Goal: Information Seeking & Learning: Learn about a topic

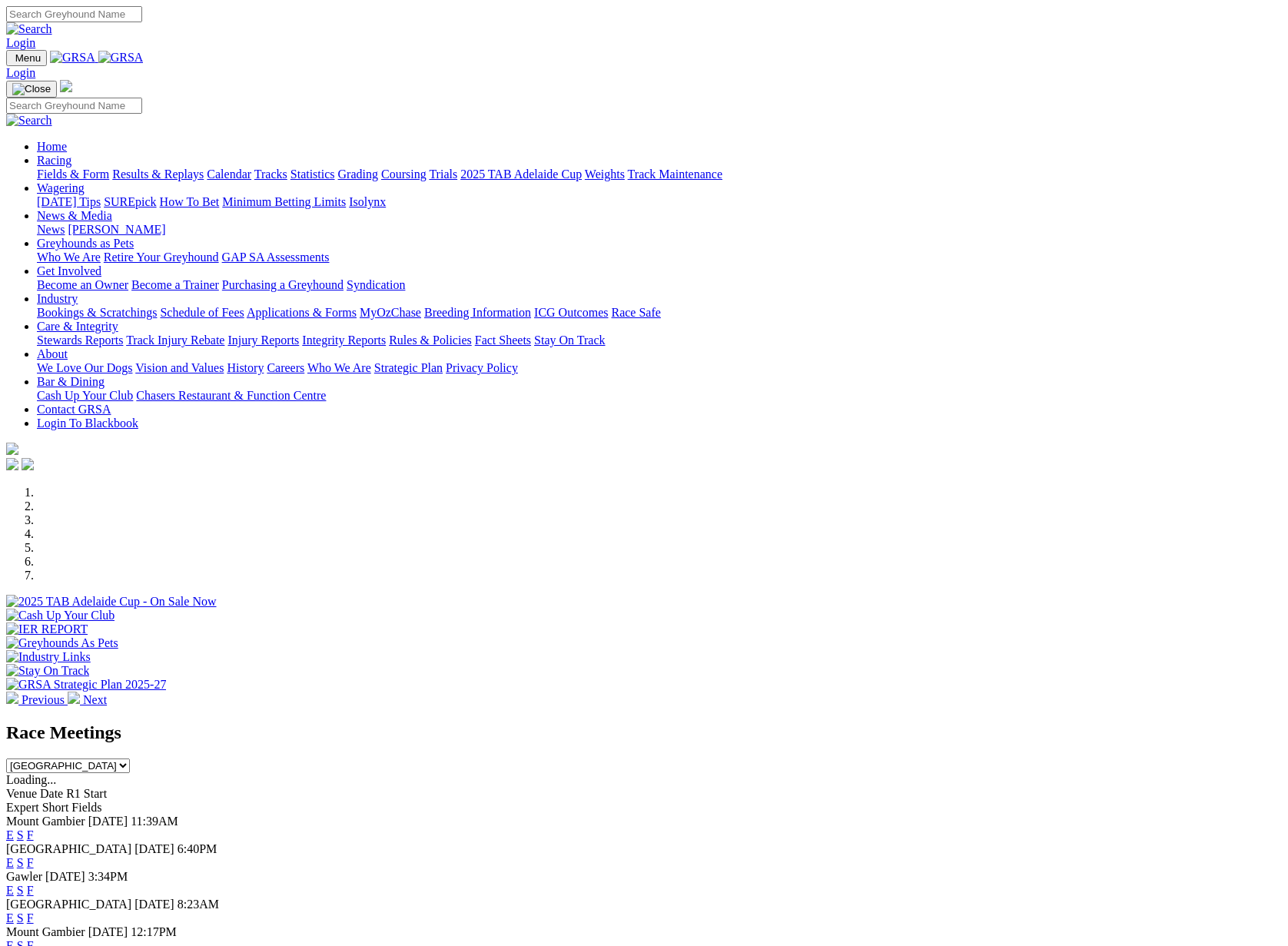
click at [203, 167] on link "Results & Replays" at bounding box center [157, 174] width 91 height 13
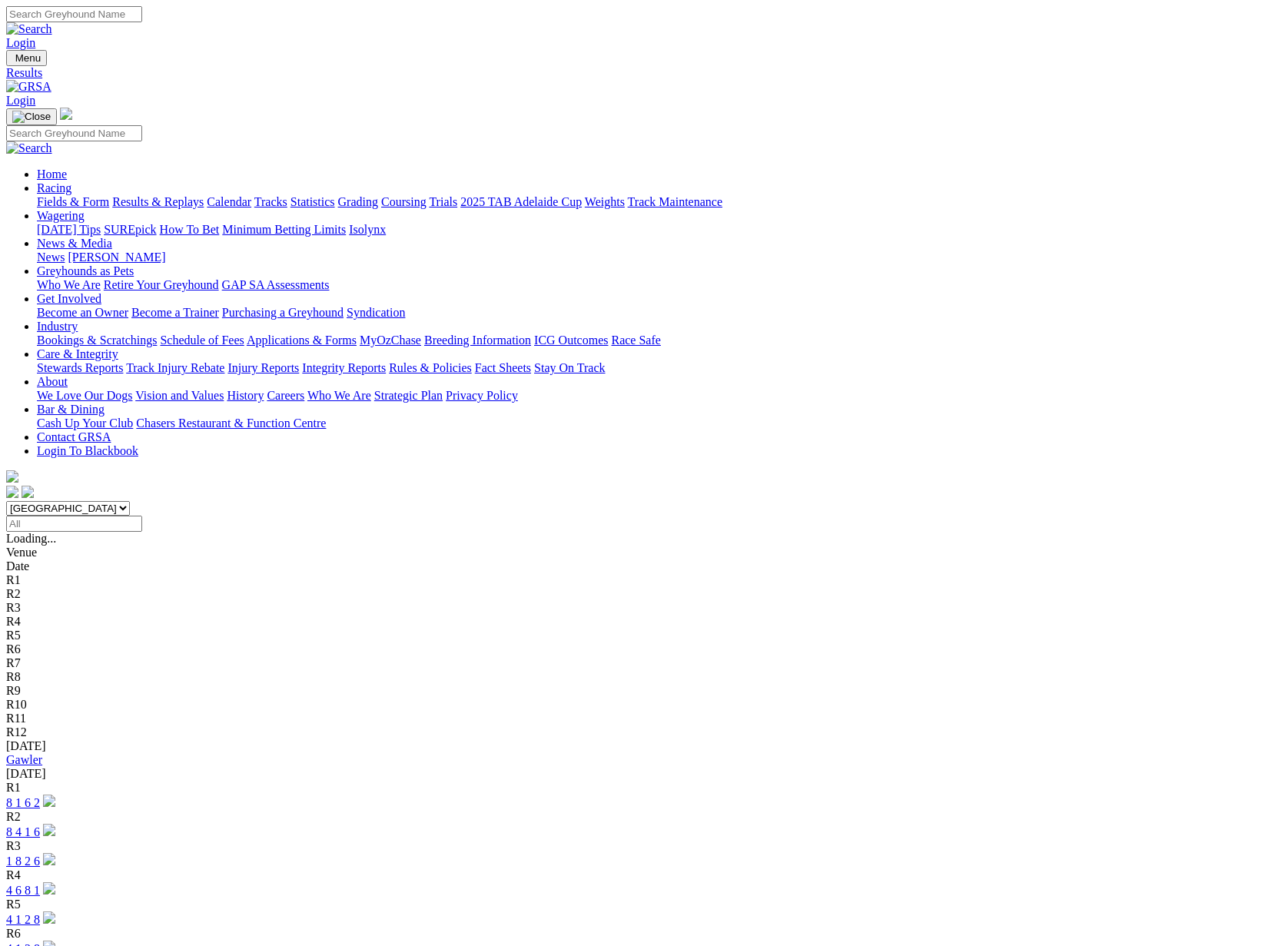
scroll to position [2, 1]
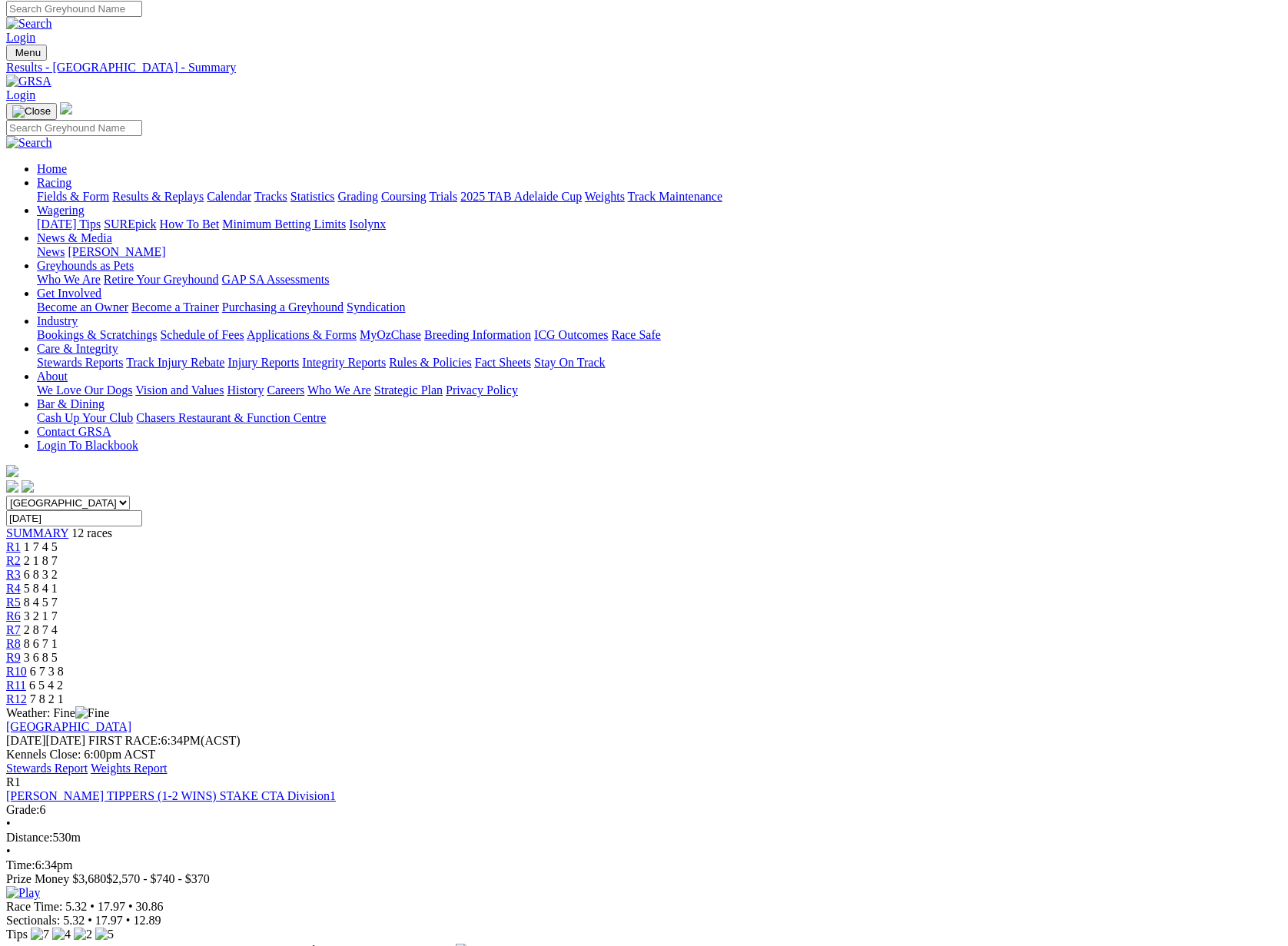
scroll to position [6, 0]
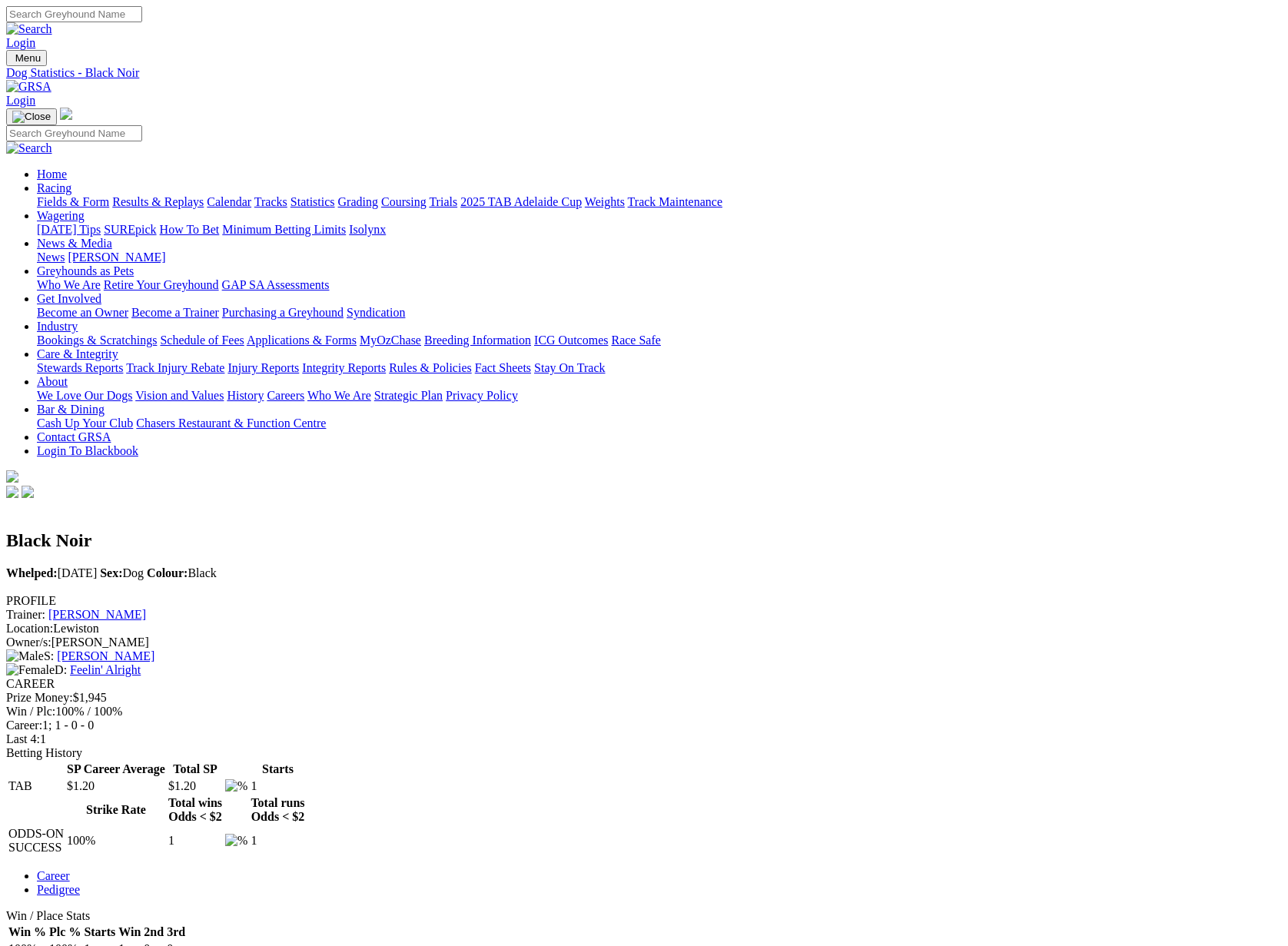
click at [83, 195] on link "Fields & Form" at bounding box center [73, 201] width 72 height 13
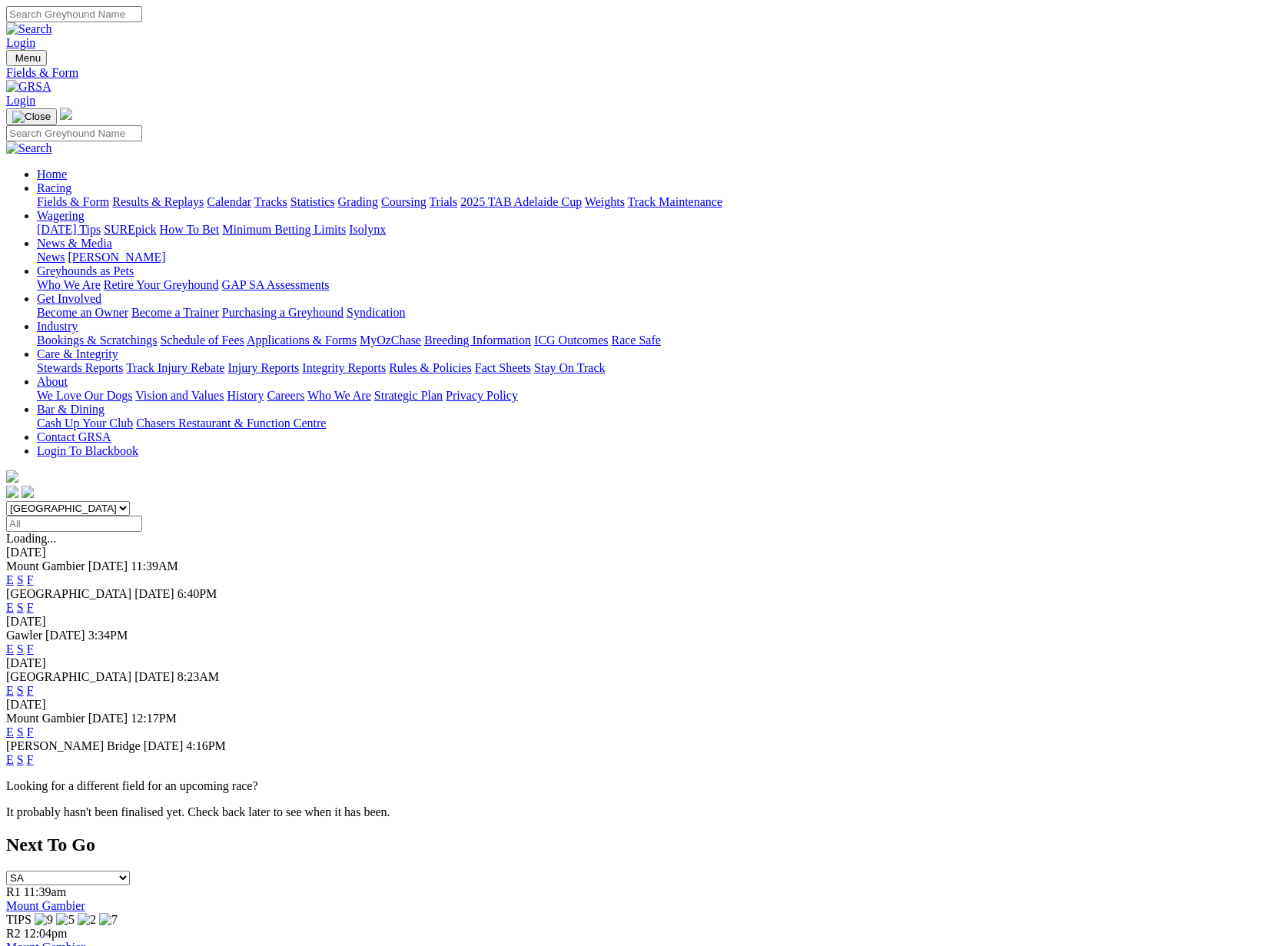
click at [34, 600] on link "F" at bounding box center [30, 607] width 6 height 13
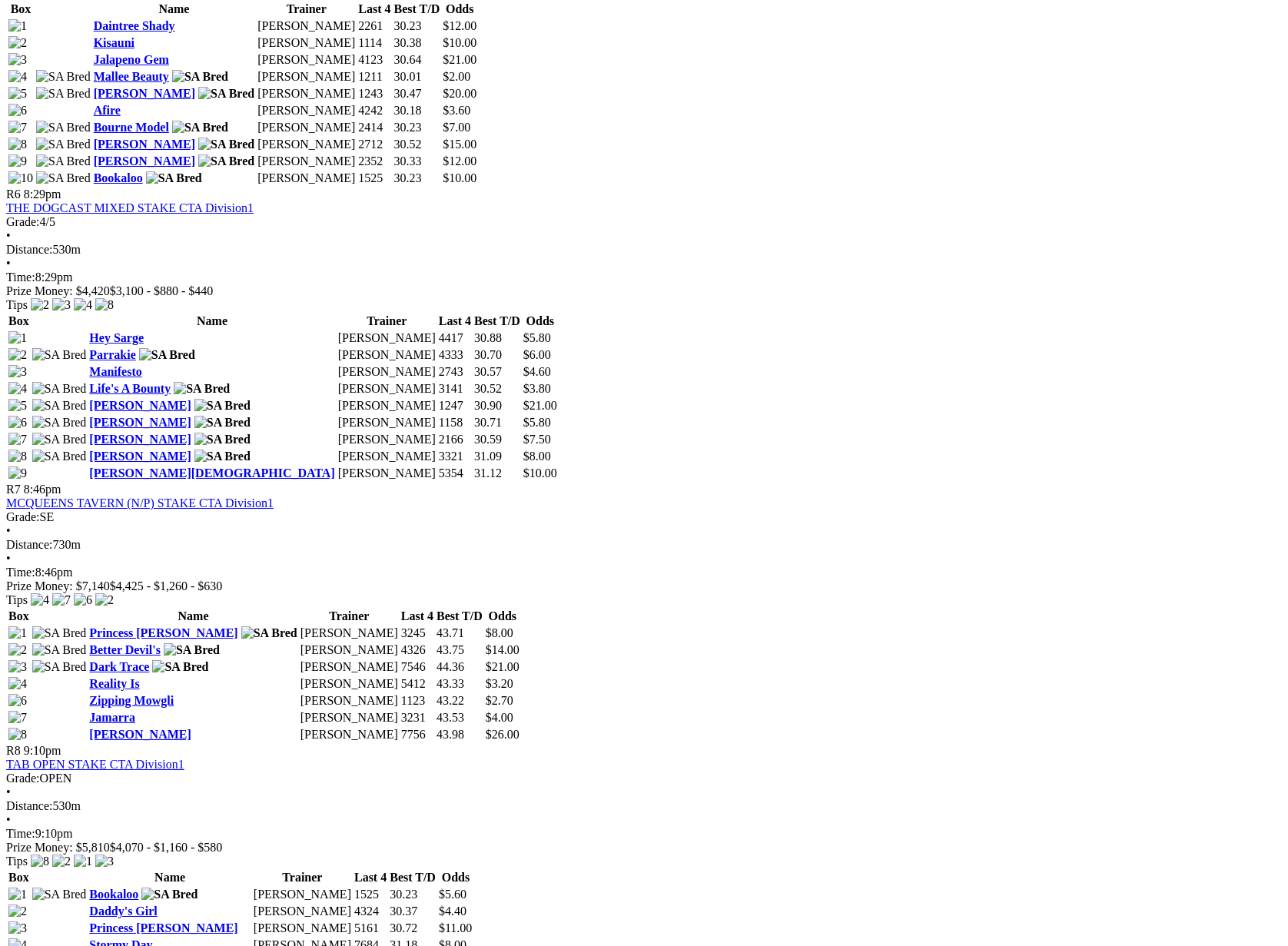
scroll to position [2003, 0]
